Goal: Book appointment/travel/reservation

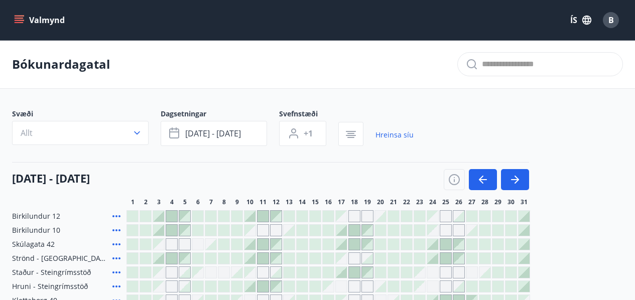
scroll to position [62, 0]
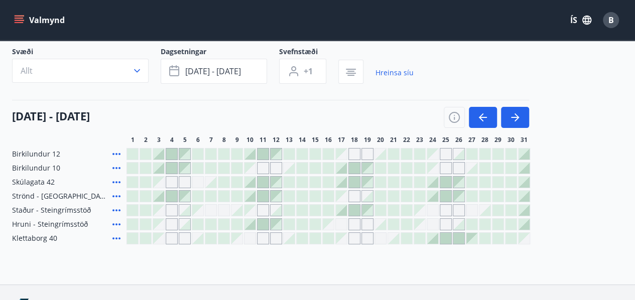
click at [17, 19] on icon "menu" at bounding box center [19, 20] width 10 height 10
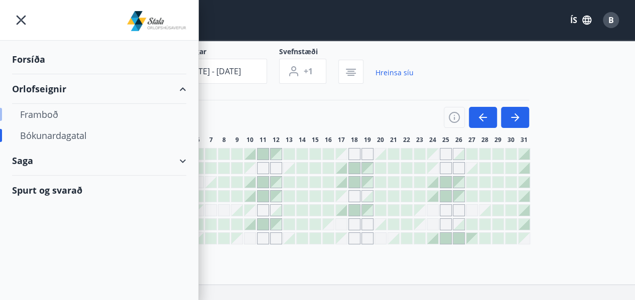
click at [35, 113] on div "Framboð" at bounding box center [99, 114] width 158 height 21
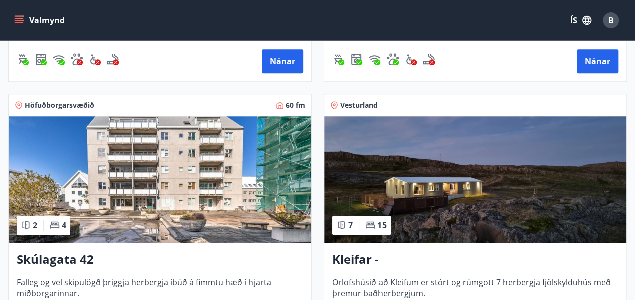
scroll to position [425, 0]
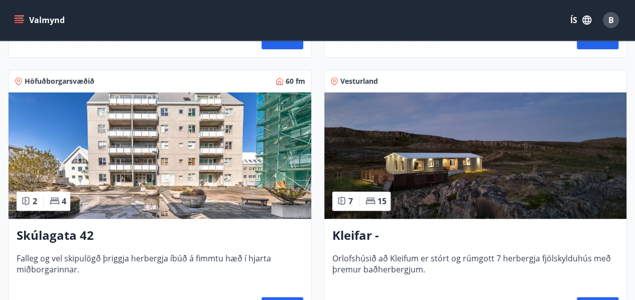
click at [379, 233] on h3 "Kleifar - [GEOGRAPHIC_DATA]/[GEOGRAPHIC_DATA]" at bounding box center [475, 236] width 287 height 18
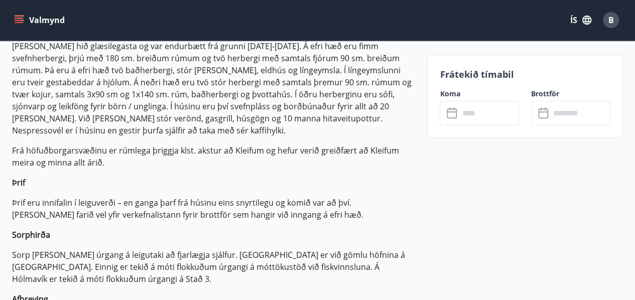
scroll to position [336, 0]
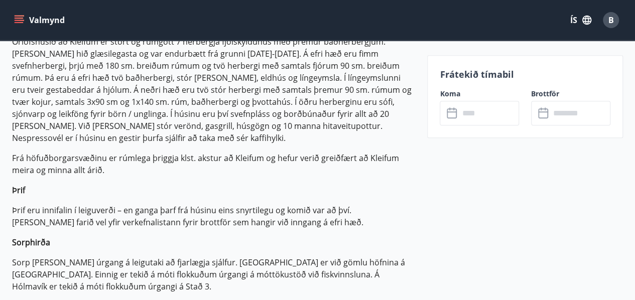
click at [455, 114] on icon at bounding box center [453, 113] width 12 height 12
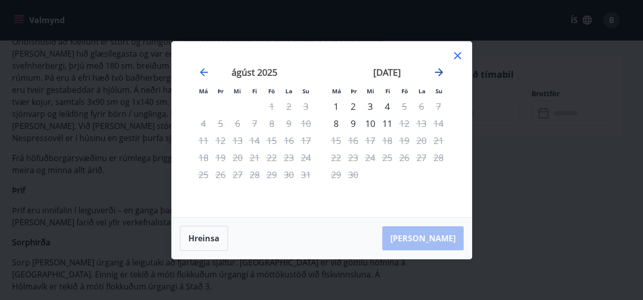
click at [439, 71] on icon "Move forward to switch to the next month." at bounding box center [439, 72] width 12 height 12
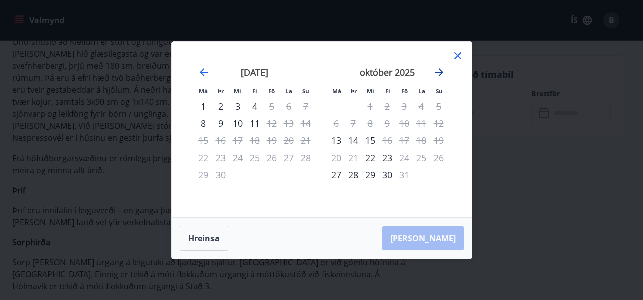
click at [438, 69] on icon "Move forward to switch to the next month." at bounding box center [439, 72] width 8 height 8
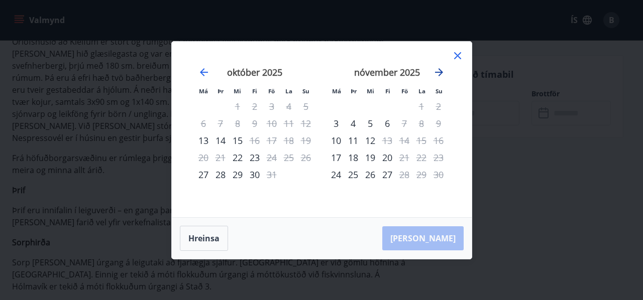
click at [438, 66] on icon "Move forward to switch to the next month." at bounding box center [439, 72] width 12 height 12
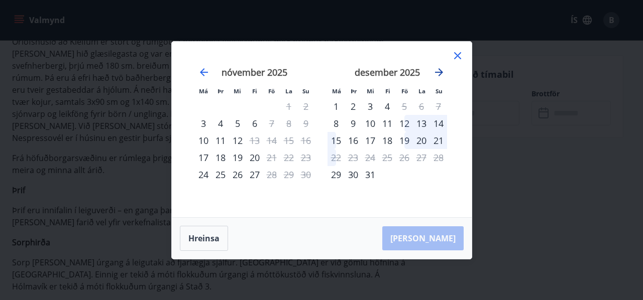
click at [440, 69] on icon "Move forward to switch to the next month." at bounding box center [439, 72] width 12 height 12
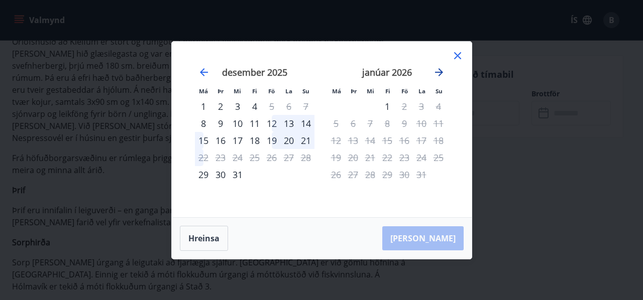
click at [437, 69] on icon "Move forward to switch to the next month." at bounding box center [439, 72] width 12 height 12
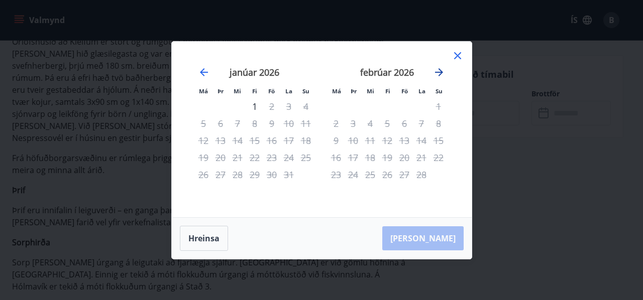
click at [437, 69] on icon "Move forward to switch to the next month." at bounding box center [439, 72] width 12 height 12
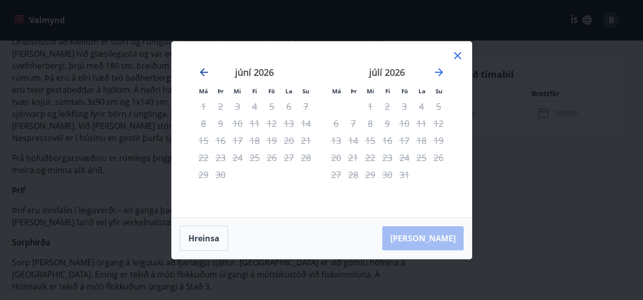
click at [202, 73] on icon "Move backward to switch to the previous month." at bounding box center [204, 72] width 12 height 12
click at [201, 71] on icon "Move backward to switch to the previous month." at bounding box center [204, 72] width 8 height 8
click at [204, 72] on icon "Move backward to switch to the previous month." at bounding box center [204, 72] width 8 height 8
click at [219, 125] on div "3" at bounding box center [220, 123] width 17 height 17
click at [204, 70] on icon "Move backward to switch to the previous month." at bounding box center [204, 72] width 12 height 12
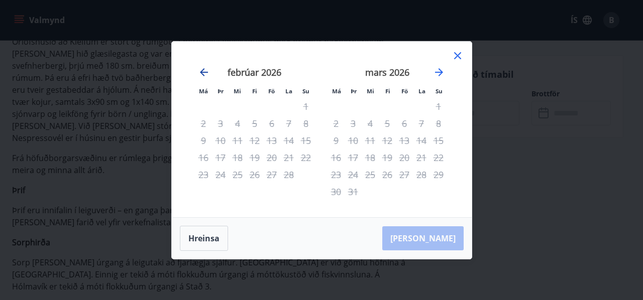
click at [204, 70] on icon "Move backward to switch to the previous month." at bounding box center [204, 72] width 12 height 12
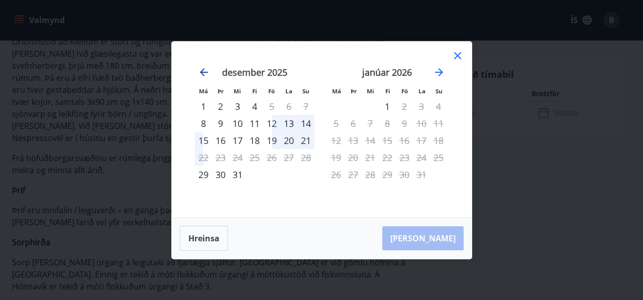
click at [205, 69] on icon "Move backward to switch to the previous month." at bounding box center [204, 72] width 12 height 12
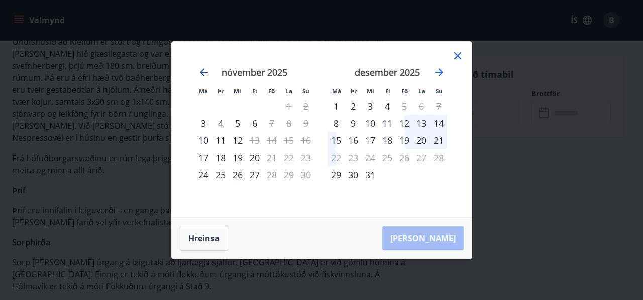
click at [205, 69] on icon "Move backward to switch to the previous month." at bounding box center [204, 72] width 12 height 12
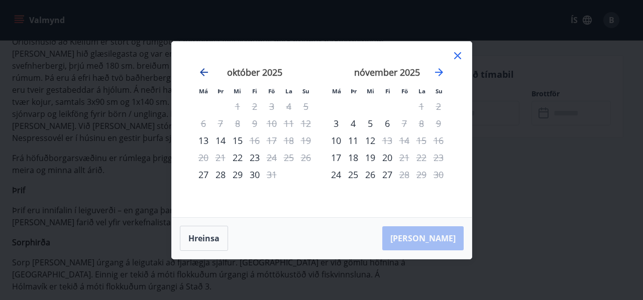
click at [205, 69] on icon "Move backward to switch to the previous month." at bounding box center [204, 72] width 12 height 12
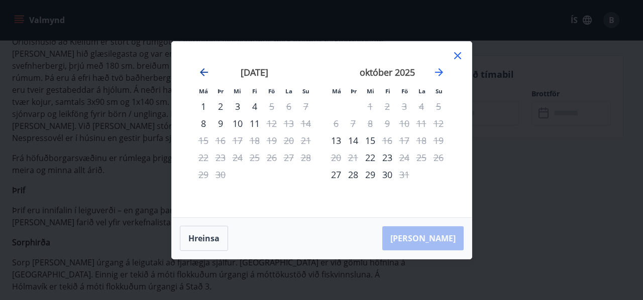
click at [205, 69] on icon "Move backward to switch to the previous month." at bounding box center [204, 72] width 12 height 12
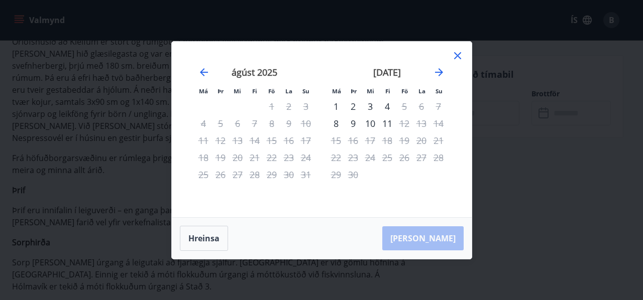
click at [457, 55] on icon at bounding box center [457, 56] width 2 height 2
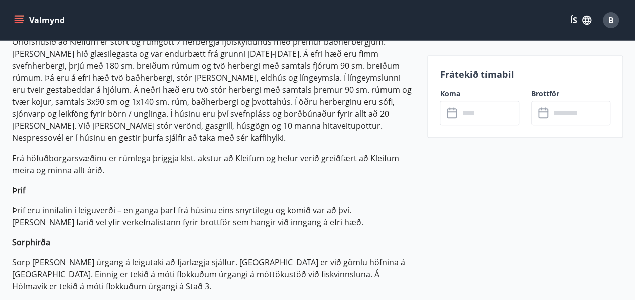
click at [21, 17] on icon "menu" at bounding box center [19, 20] width 10 height 10
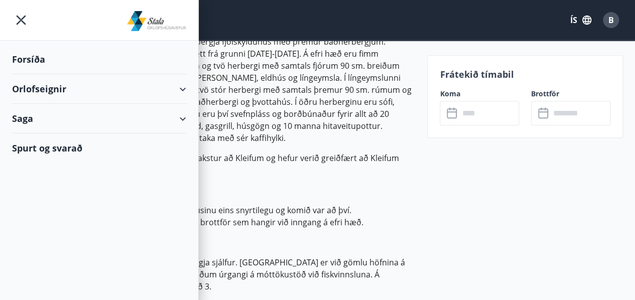
click at [29, 59] on div "Forsíða" at bounding box center [99, 60] width 174 height 30
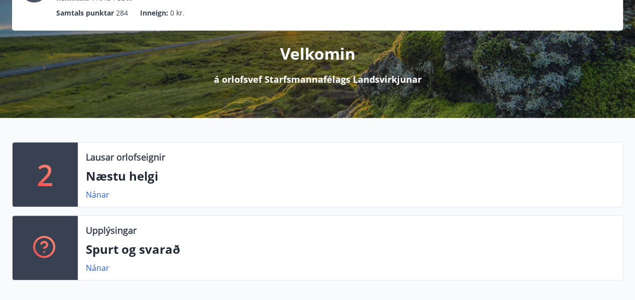
scroll to position [97, 0]
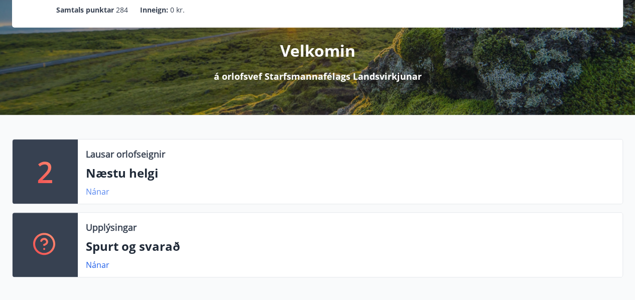
click at [95, 190] on link "Nánar" at bounding box center [98, 191] width 24 height 11
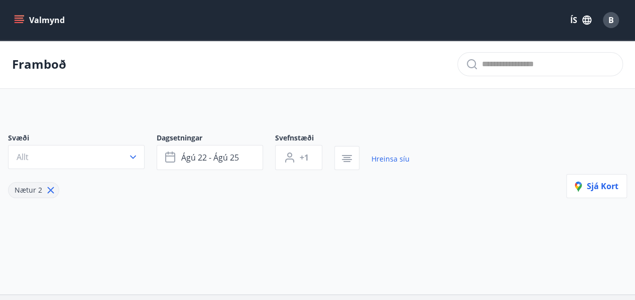
type input "*"
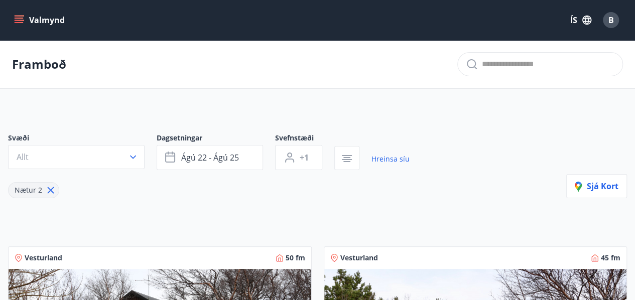
click at [40, 16] on button "Valmynd" at bounding box center [40, 20] width 57 height 18
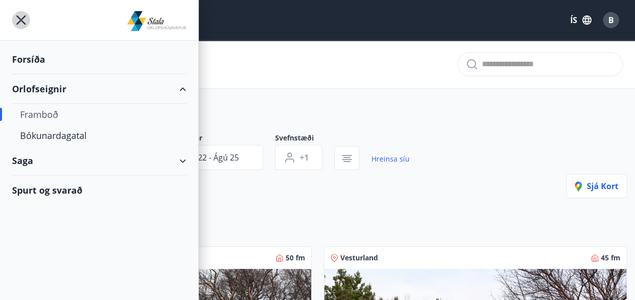
click at [20, 17] on icon "menu" at bounding box center [21, 20] width 18 height 18
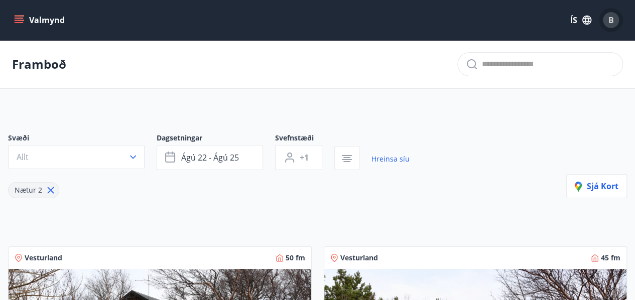
click at [611, 18] on span "B" at bounding box center [612, 20] width 6 height 11
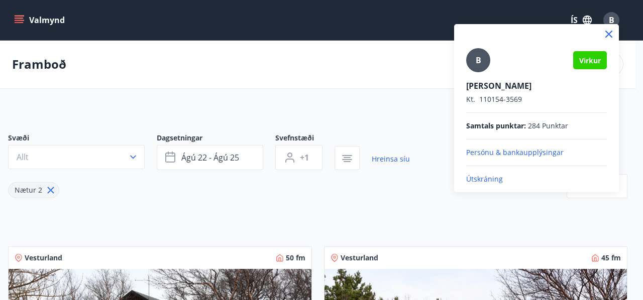
click at [610, 32] on icon at bounding box center [609, 34] width 12 height 12
